Goal: Task Accomplishment & Management: Use online tool/utility

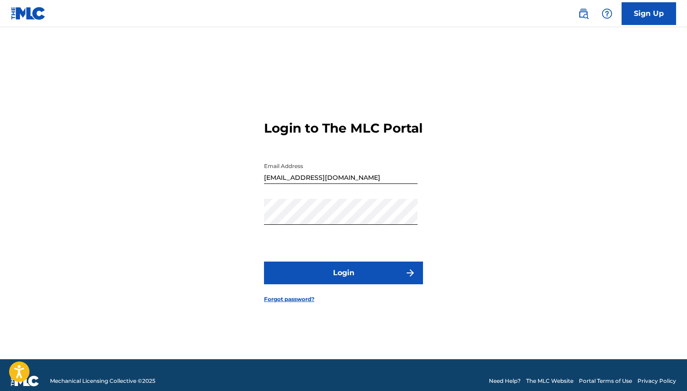
click at [393, 284] on button "Login" at bounding box center [343, 273] width 159 height 23
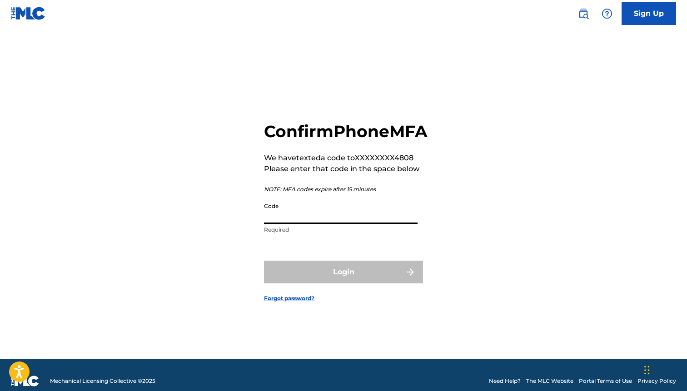
click at [396, 216] on input "Code" at bounding box center [341, 211] width 154 height 26
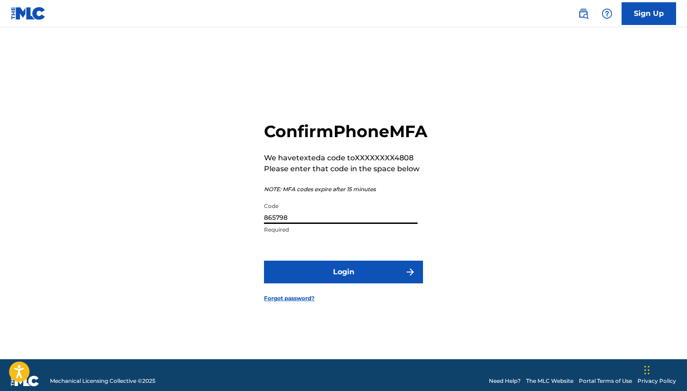
type input "865798"
click at [264, 261] on button "Login" at bounding box center [343, 272] width 159 height 23
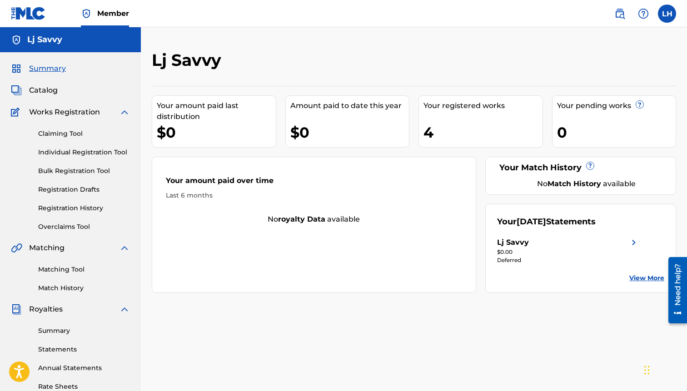
click at [495, 113] on div "Your registered works 4" at bounding box center [481, 121] width 125 height 52
click at [67, 135] on link "Claiming Tool" at bounding box center [84, 134] width 92 height 10
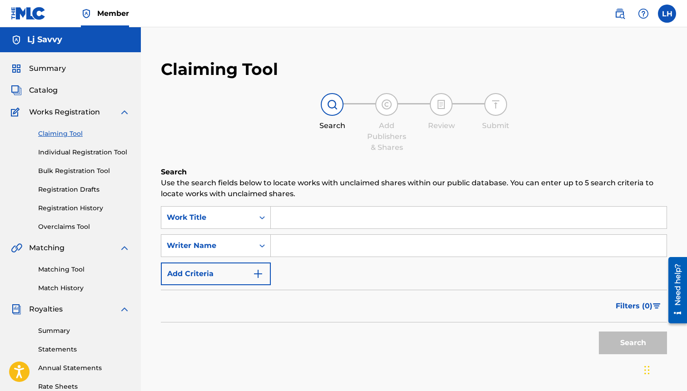
click at [293, 214] on input "Search Form" at bounding box center [469, 218] width 396 height 22
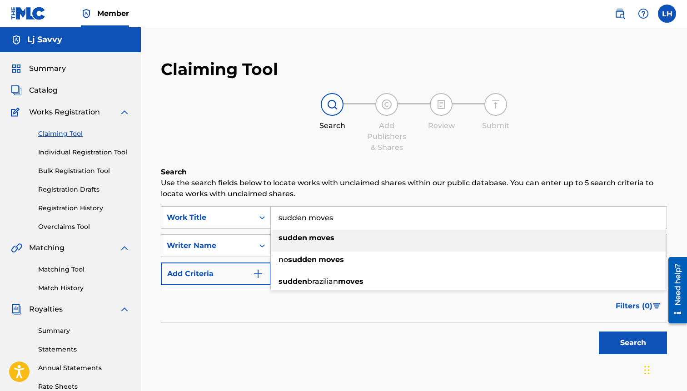
click at [323, 239] on strong "moves" at bounding box center [321, 238] width 25 height 9
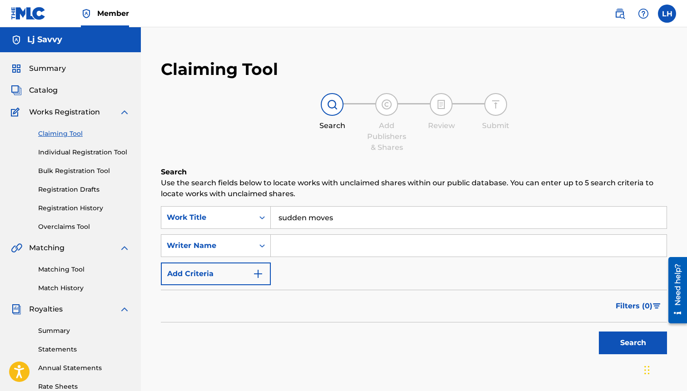
click at [283, 215] on input "sudden moves" at bounding box center [469, 218] width 396 height 22
click at [317, 219] on input "[PERSON_NAME] moves" at bounding box center [469, 218] width 396 height 22
type input "Sudden Moves"
click at [336, 372] on div "Search Use the search fields below to locate works with unclaimed shares within…" at bounding box center [414, 286] width 506 height 238
click at [319, 252] on input "Search Form" at bounding box center [469, 246] width 396 height 22
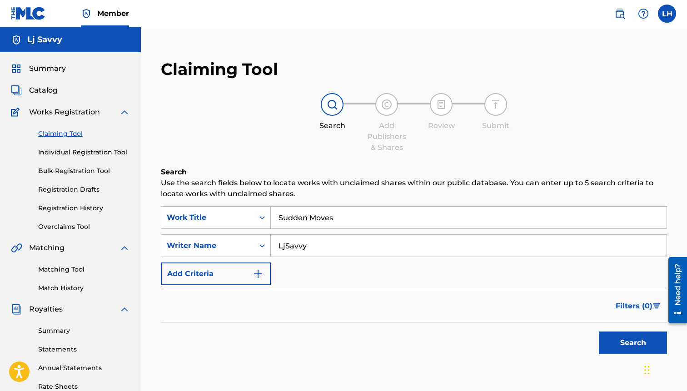
type input "LjSavvy"
click at [236, 276] on button "Add Criteria" at bounding box center [216, 274] width 110 height 23
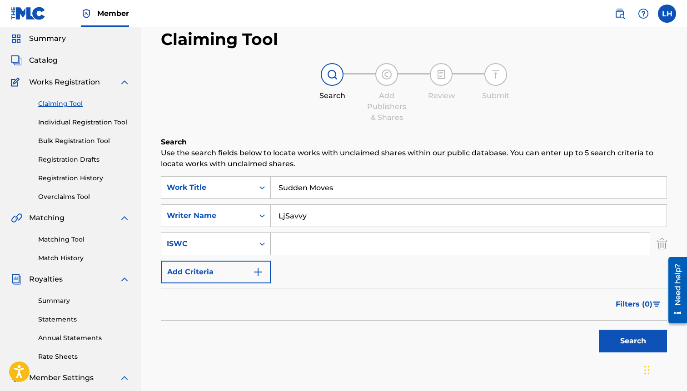
click at [262, 255] on div "ISWC" at bounding box center [216, 244] width 110 height 23
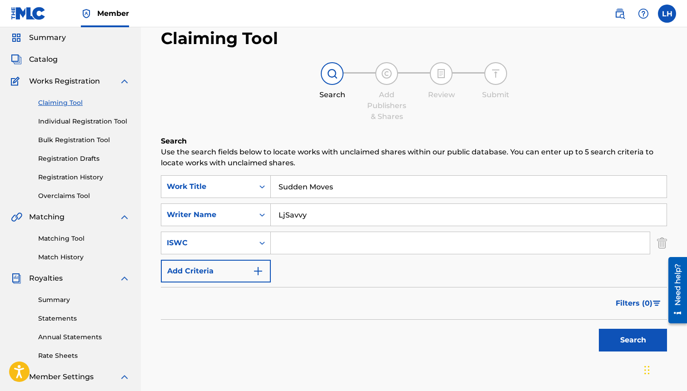
click at [256, 247] on div "Search Form" at bounding box center [262, 243] width 16 height 16
click at [606, 344] on button "Search" at bounding box center [633, 340] width 68 height 23
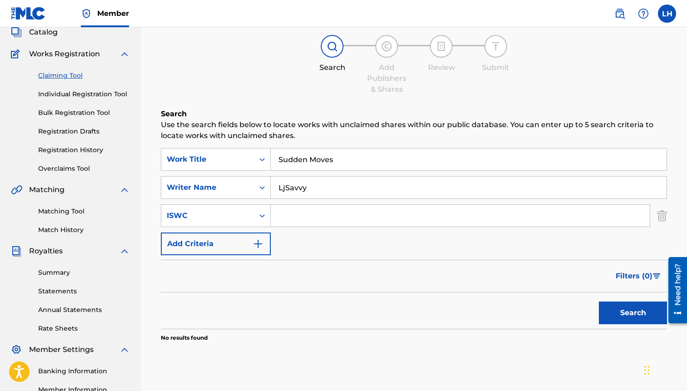
scroll to position [78, 0]
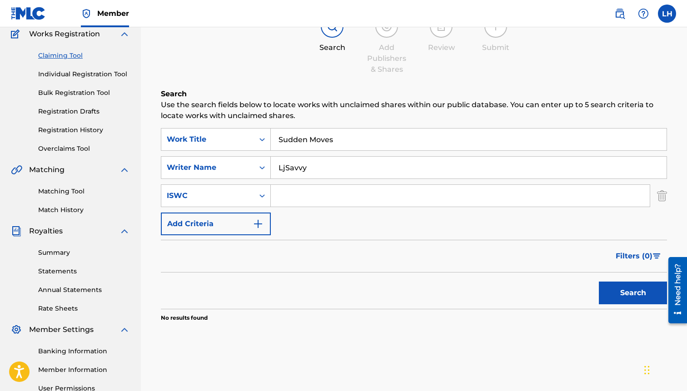
click at [665, 195] on img "Search Form" at bounding box center [662, 195] width 10 height 23
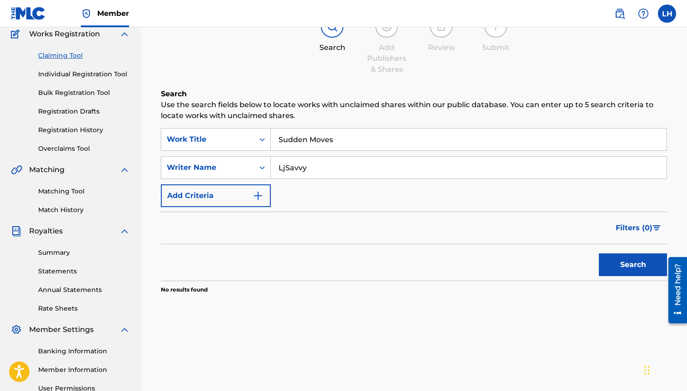
click at [623, 258] on button "Search" at bounding box center [633, 265] width 68 height 23
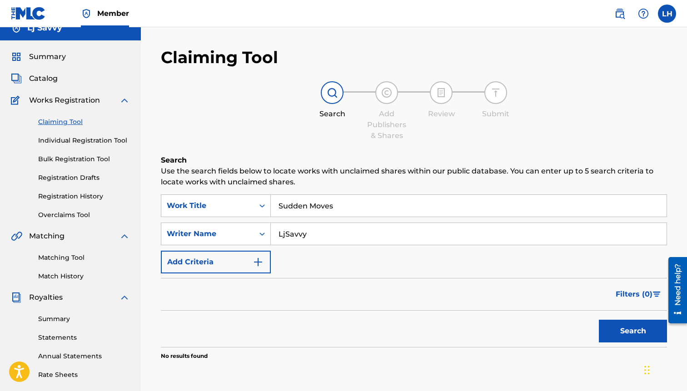
scroll to position [0, 0]
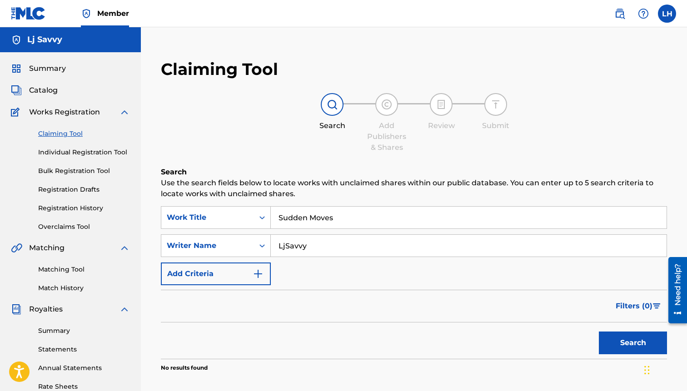
click at [343, 105] on div at bounding box center [332, 104] width 23 height 23
click at [382, 105] on img at bounding box center [386, 104] width 11 height 11
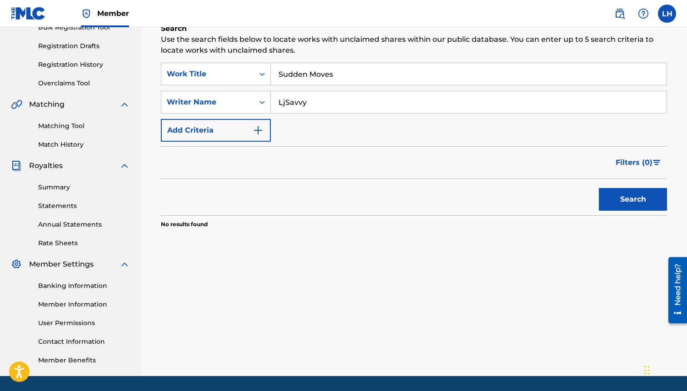
scroll to position [129, 0]
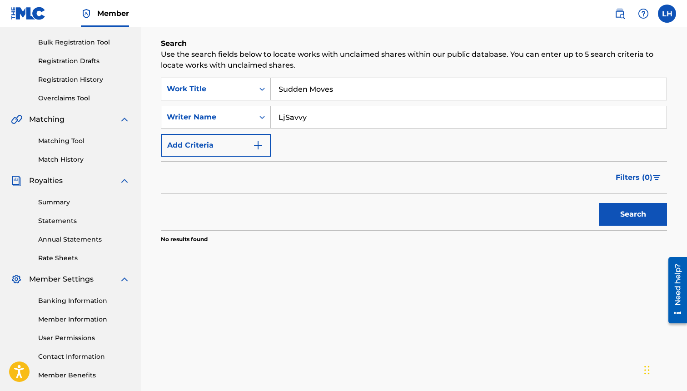
click at [613, 212] on button "Search" at bounding box center [633, 214] width 68 height 23
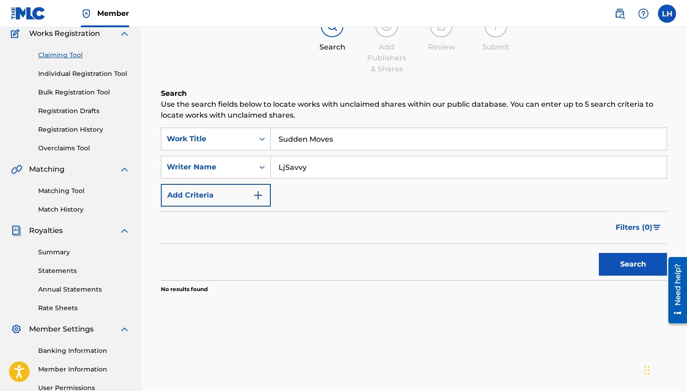
scroll to position [24, 0]
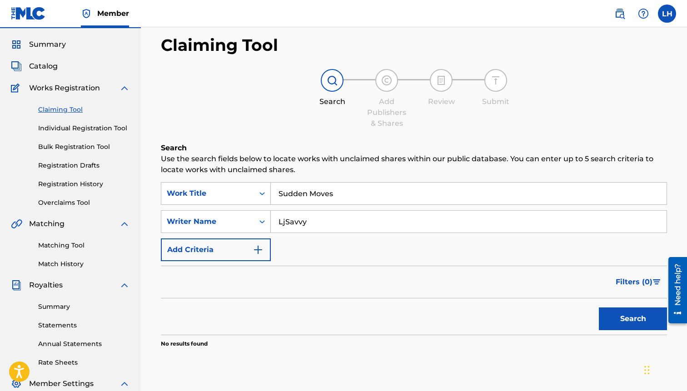
click at [382, 77] on img at bounding box center [386, 80] width 11 height 11
click at [250, 252] on button "Add Criteria" at bounding box center [216, 250] width 110 height 23
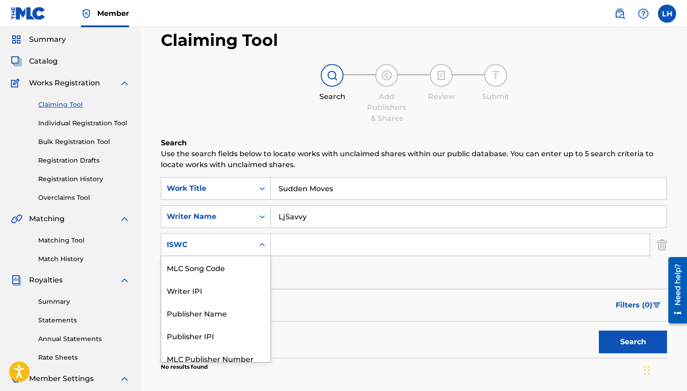
scroll to position [31, 0]
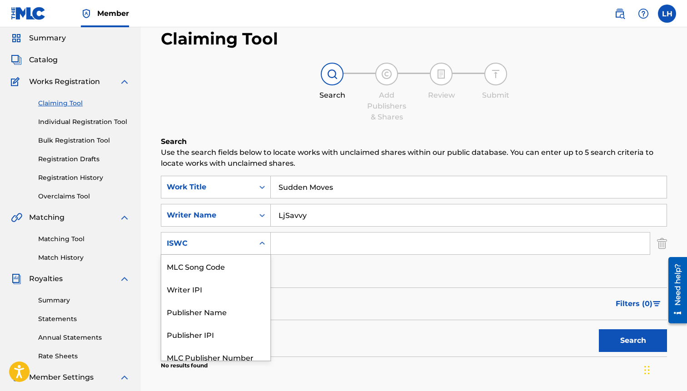
click at [264, 250] on div "Search Form" at bounding box center [262, 243] width 16 height 16
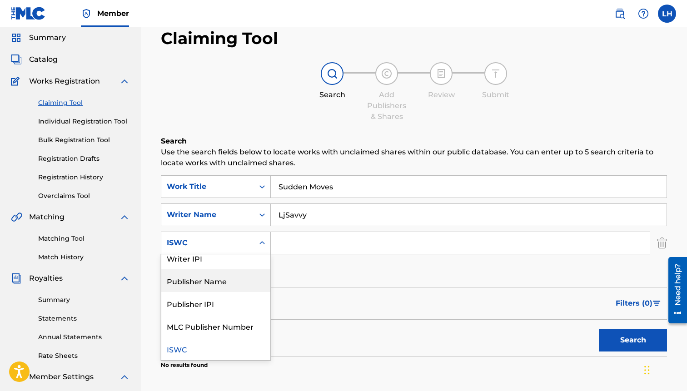
click at [239, 277] on div "Publisher Name" at bounding box center [215, 280] width 109 height 23
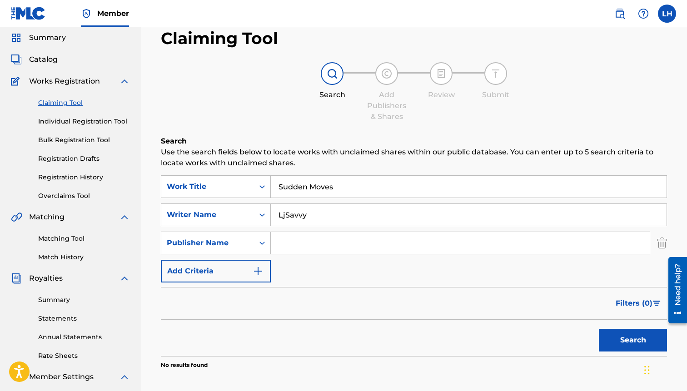
click at [291, 241] on input "Search Form" at bounding box center [460, 243] width 379 height 22
click at [299, 242] on input "Blaqanativz" at bounding box center [460, 243] width 379 height 22
click at [329, 244] on input "Blaqnativz" at bounding box center [460, 243] width 379 height 22
type input "Blaqnativz ent"
click at [609, 341] on button "Search" at bounding box center [633, 340] width 68 height 23
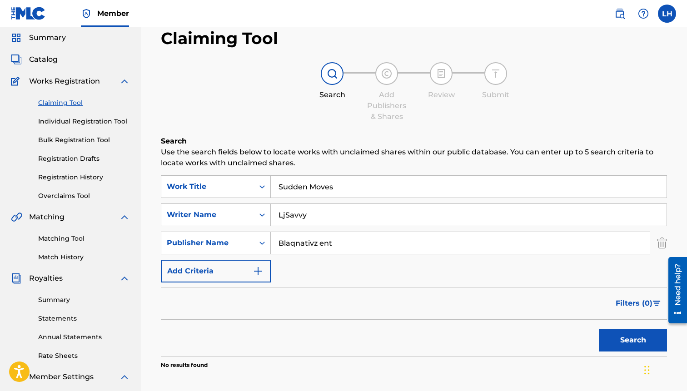
scroll to position [172, 0]
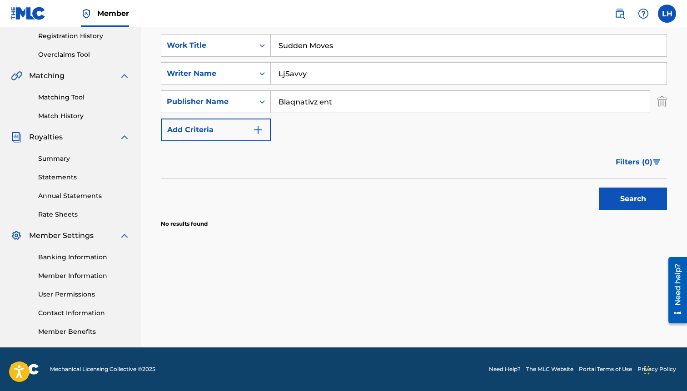
click at [351, 49] on input "Sudden Moves" at bounding box center [469, 46] width 396 height 22
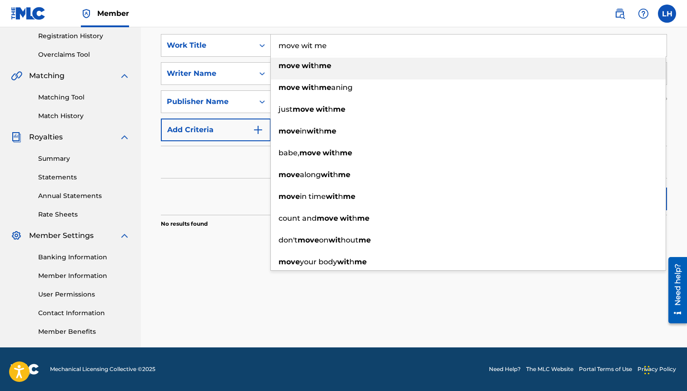
click at [372, 72] on div "move wit h me" at bounding box center [468, 66] width 395 height 16
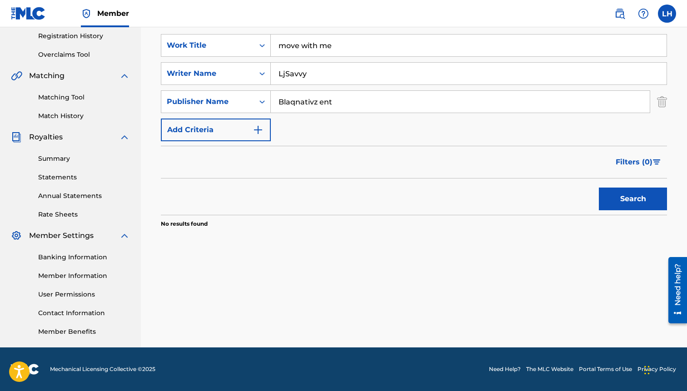
click at [315, 46] on input "move with me" at bounding box center [469, 46] width 396 height 22
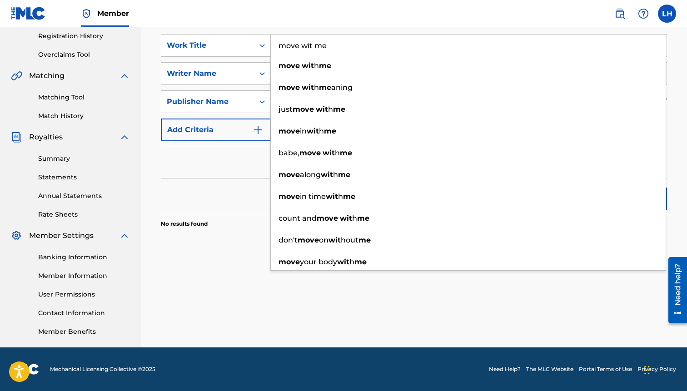
type input "move wit me"
click at [245, 179] on div "Search" at bounding box center [414, 197] width 506 height 36
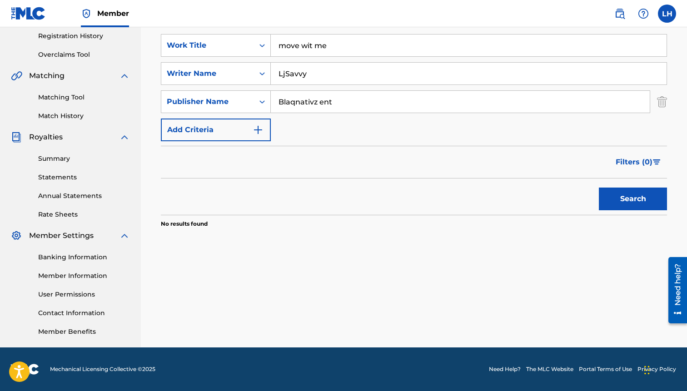
click at [622, 199] on button "Search" at bounding box center [633, 199] width 68 height 23
click at [398, 75] on input "LjSavvy" at bounding box center [469, 74] width 396 height 22
type input "LjSavvy"
click at [599, 188] on button "Search" at bounding box center [633, 199] width 68 height 23
click at [332, 47] on input "move wit me" at bounding box center [469, 46] width 396 height 22
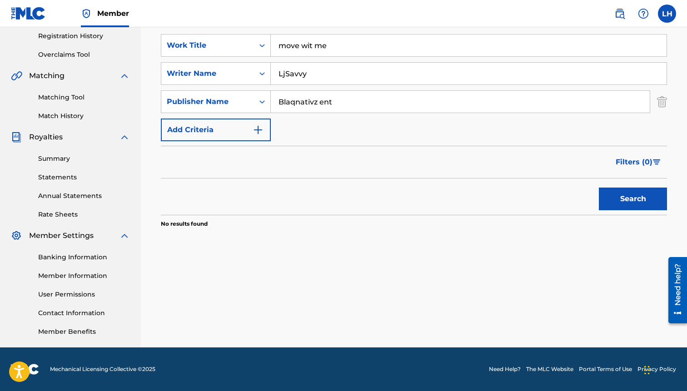
click at [332, 48] on input "move wit me" at bounding box center [469, 46] width 396 height 22
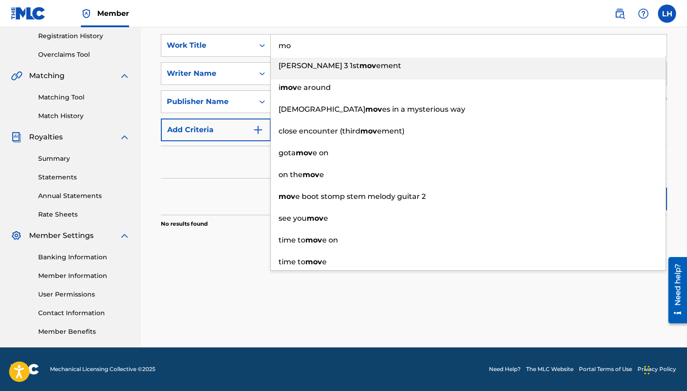
type input "m"
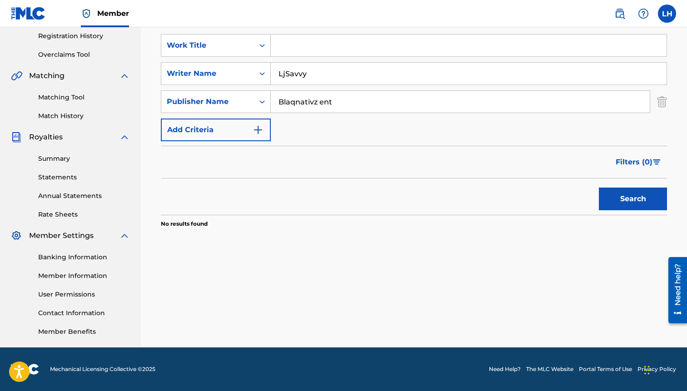
click at [619, 191] on button "Search" at bounding box center [633, 199] width 68 height 23
click at [349, 54] on input "Search Form" at bounding box center [469, 46] width 396 height 22
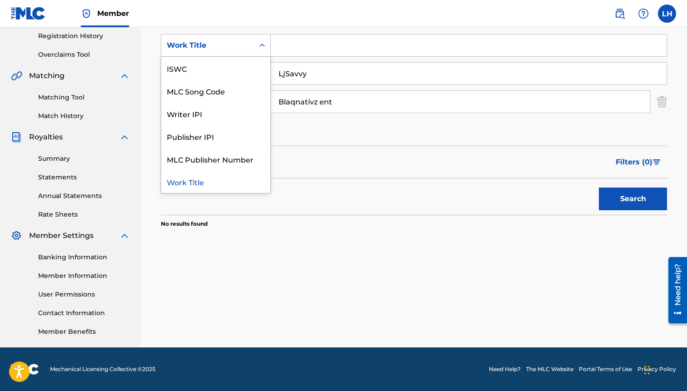
click at [224, 48] on div "Work Title" at bounding box center [208, 45] width 82 height 11
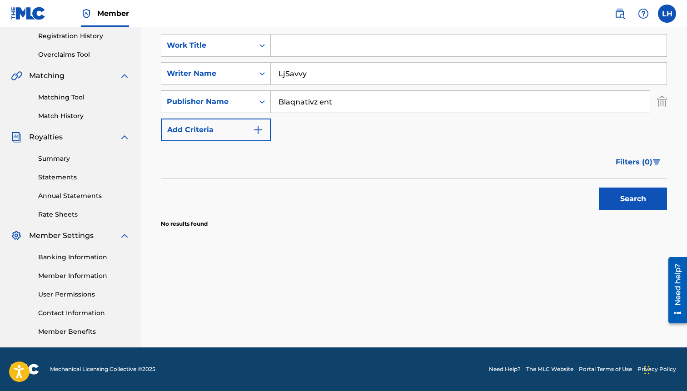
click at [303, 41] on input "Search Form" at bounding box center [469, 46] width 396 height 22
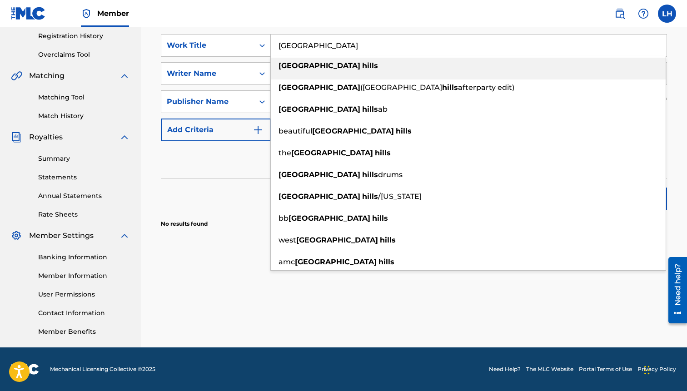
type input "[GEOGRAPHIC_DATA]"
click at [358, 74] on div "[GEOGRAPHIC_DATA]" at bounding box center [468, 66] width 395 height 16
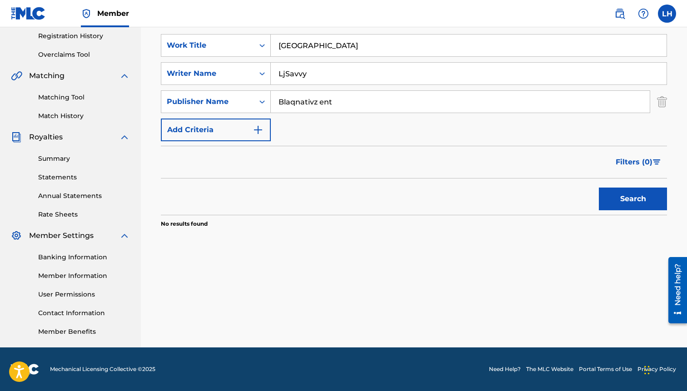
click at [600, 201] on button "Search" at bounding box center [633, 199] width 68 height 23
click at [395, 96] on input "Blaqnativz ent" at bounding box center [460, 102] width 379 height 22
type input "B"
click at [117, 233] on div "Member Settings" at bounding box center [70, 235] width 119 height 11
click at [120, 234] on img at bounding box center [124, 235] width 11 height 11
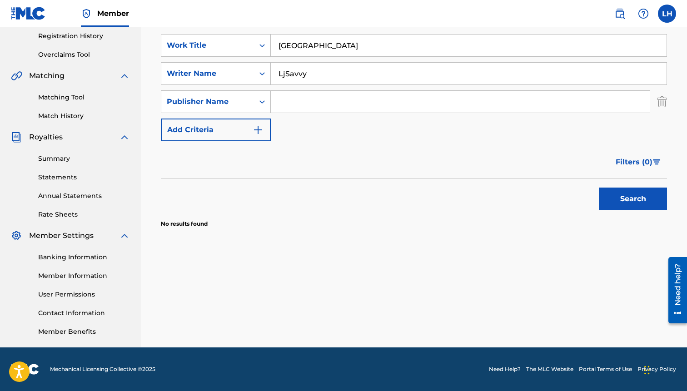
scroll to position [107, 0]
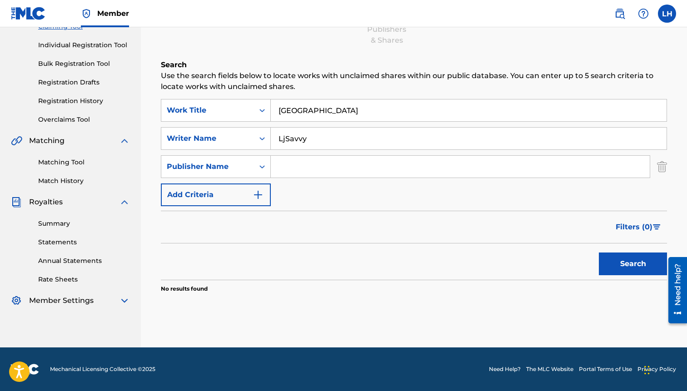
click at [123, 200] on img at bounding box center [124, 202] width 11 height 11
click at [125, 139] on img at bounding box center [124, 140] width 11 height 11
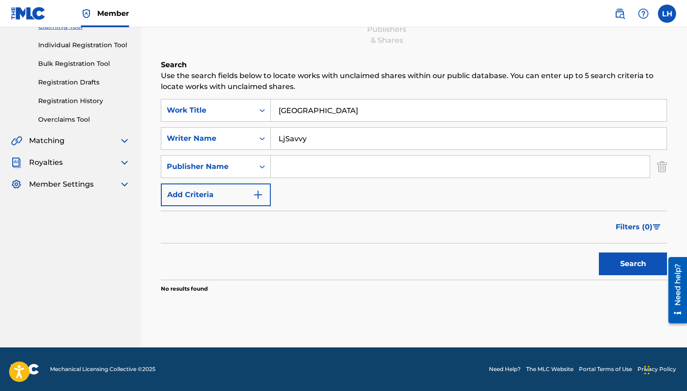
click at [659, 166] on img "Search Form" at bounding box center [662, 166] width 10 height 23
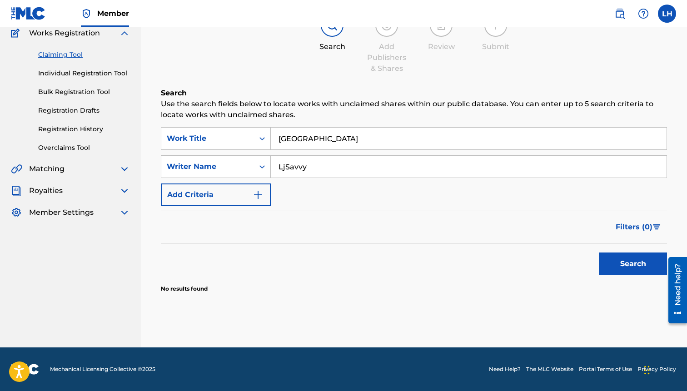
scroll to position [79, 0]
click at [659, 166] on input "LjSavvy" at bounding box center [469, 167] width 396 height 22
click at [283, 135] on input "[GEOGRAPHIC_DATA]" at bounding box center [469, 139] width 396 height 22
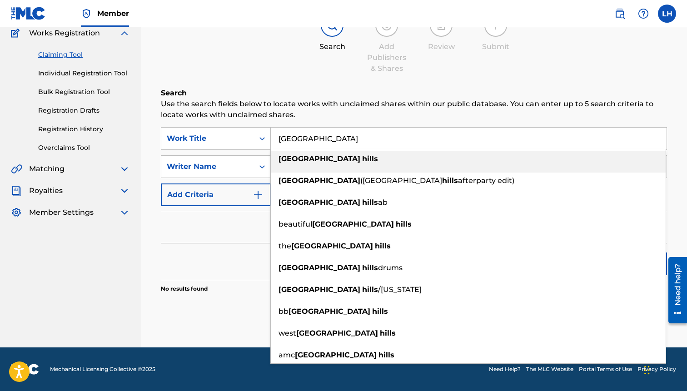
click at [324, 138] on input "[GEOGRAPHIC_DATA]" at bounding box center [469, 139] width 396 height 22
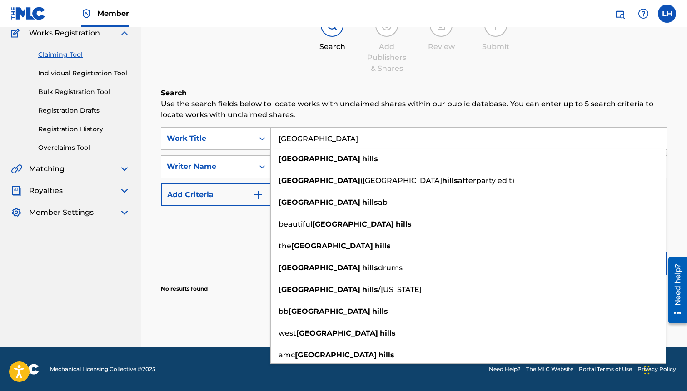
type input "[GEOGRAPHIC_DATA]"
click at [608, 57] on div "Search Add Publishers & Shares Review Submit" at bounding box center [414, 44] width 506 height 60
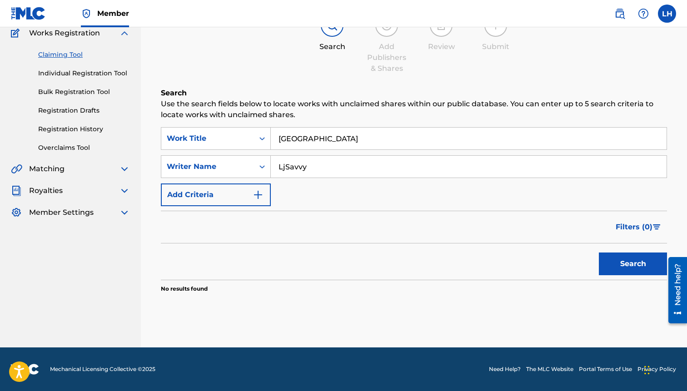
click at [380, 132] on input "[GEOGRAPHIC_DATA]" at bounding box center [469, 139] width 396 height 22
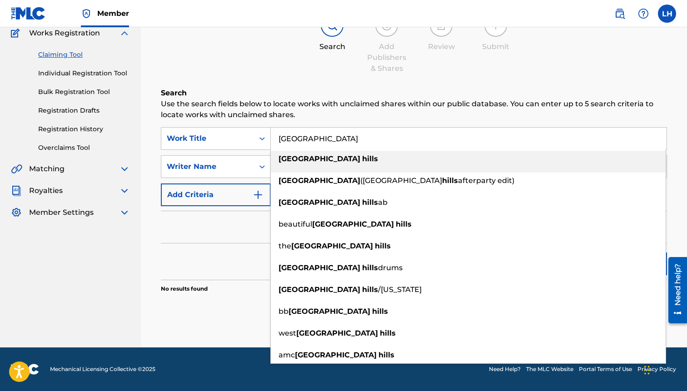
click at [589, 73] on div "Search Add Publishers & Shares Review Submit" at bounding box center [414, 44] width 506 height 60
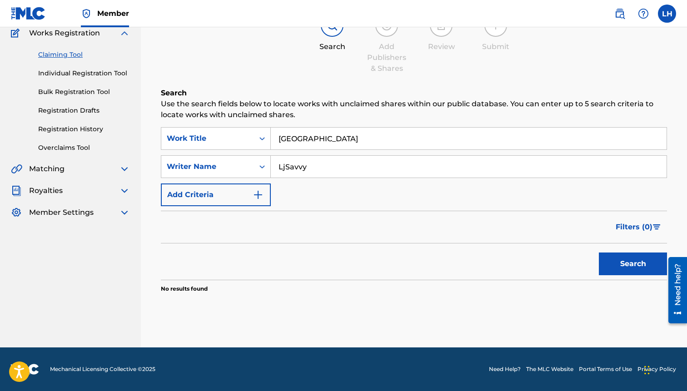
click at [631, 258] on button "Search" at bounding box center [633, 264] width 68 height 23
click at [310, 167] on input "LjSavvy" at bounding box center [469, 167] width 396 height 22
click at [285, 167] on input "LjSavvy" at bounding box center [469, 167] width 396 height 22
click at [321, 165] on input "LjSavvy" at bounding box center [469, 167] width 396 height 22
click at [284, 164] on input "LjSavvy" at bounding box center [469, 167] width 396 height 22
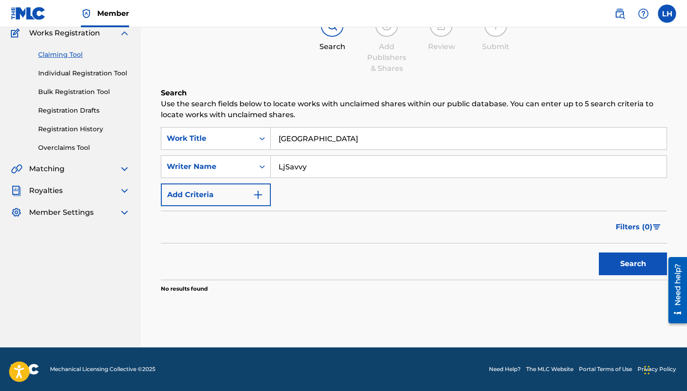
click at [285, 164] on input "LjSavvy" at bounding box center [469, 167] width 396 height 22
type input "LjSavvy"
click at [306, 64] on div "Search Add Publishers & Shares Review Submit" at bounding box center [414, 44] width 506 height 60
click at [286, 169] on input "LjSavvy" at bounding box center [469, 167] width 396 height 22
click at [321, 170] on input "LjSavvy" at bounding box center [469, 167] width 396 height 22
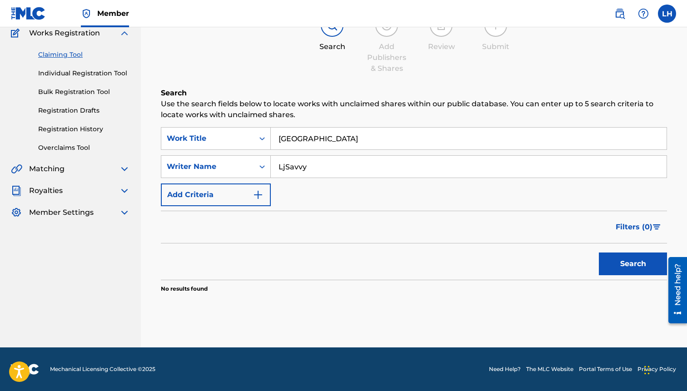
click at [334, 225] on div "Filters ( 0 )" at bounding box center [414, 227] width 506 height 33
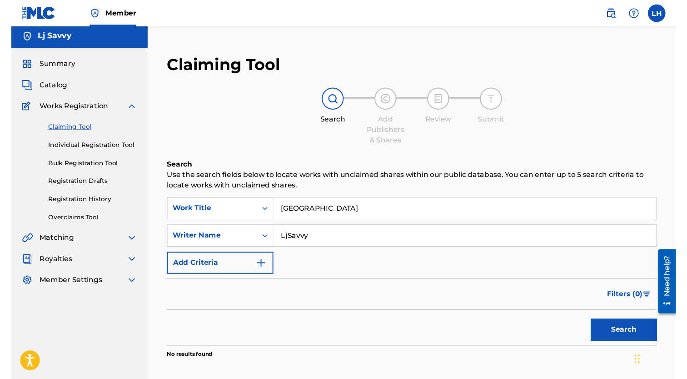
scroll to position [0, 0]
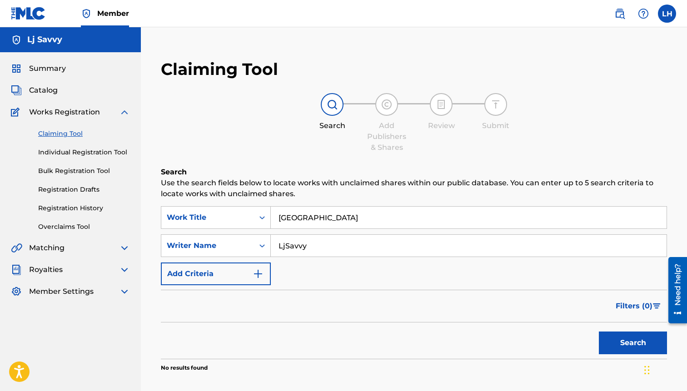
click at [382, 98] on div at bounding box center [386, 104] width 23 height 23
click at [327, 109] on img at bounding box center [332, 104] width 11 height 11
click at [381, 110] on div at bounding box center [386, 104] width 23 height 23
